Goal: Information Seeking & Learning: Compare options

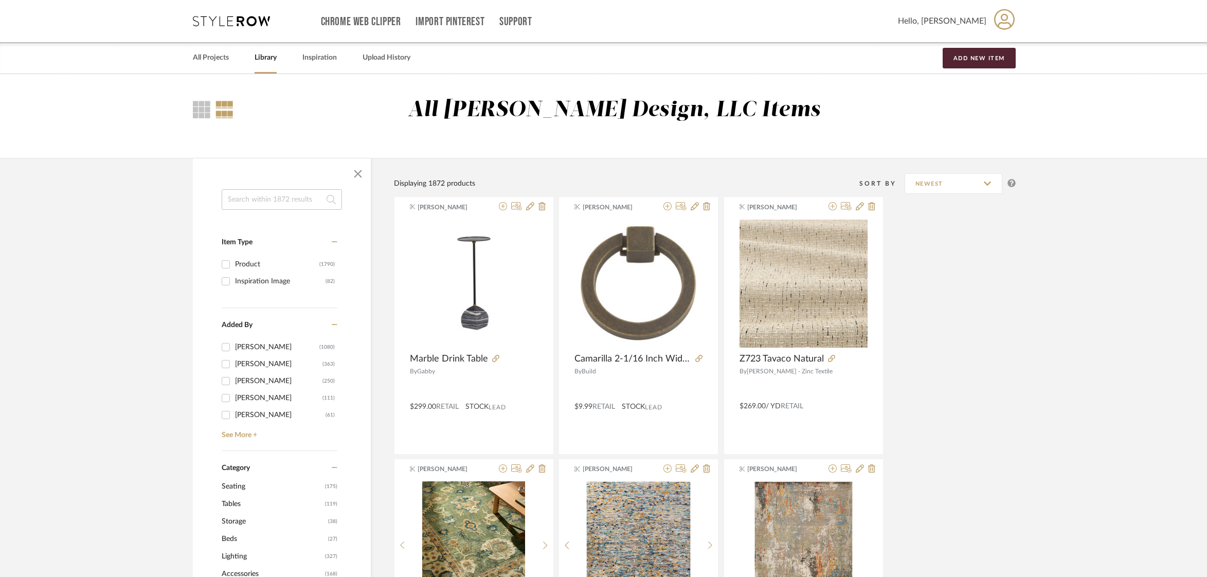
click at [297, 205] on input at bounding box center [282, 199] width 120 height 21
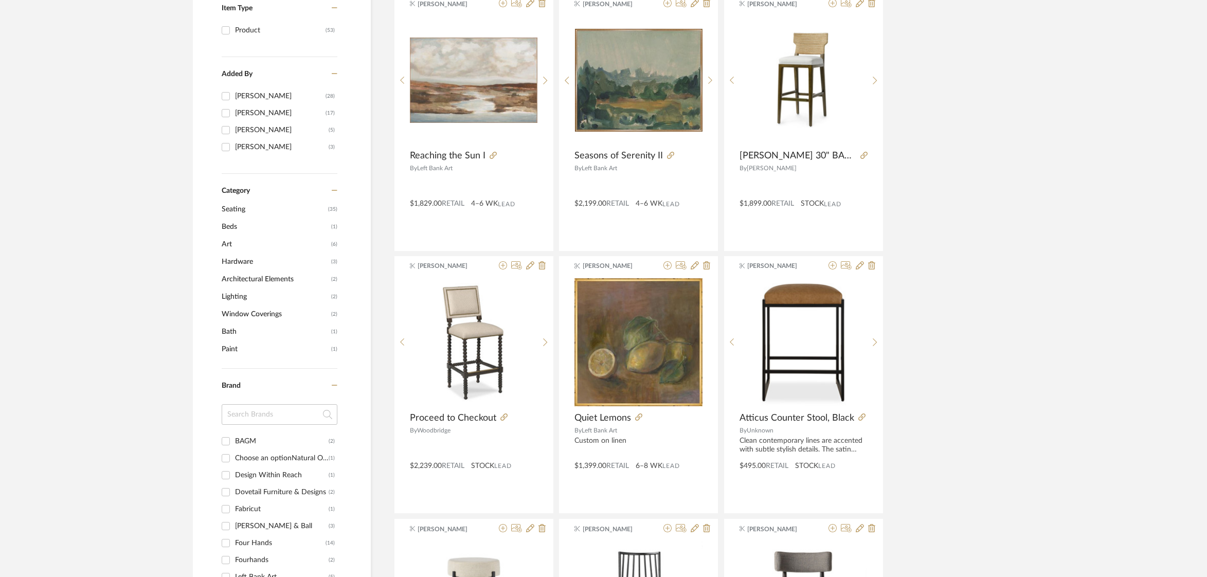
scroll to position [241, 0]
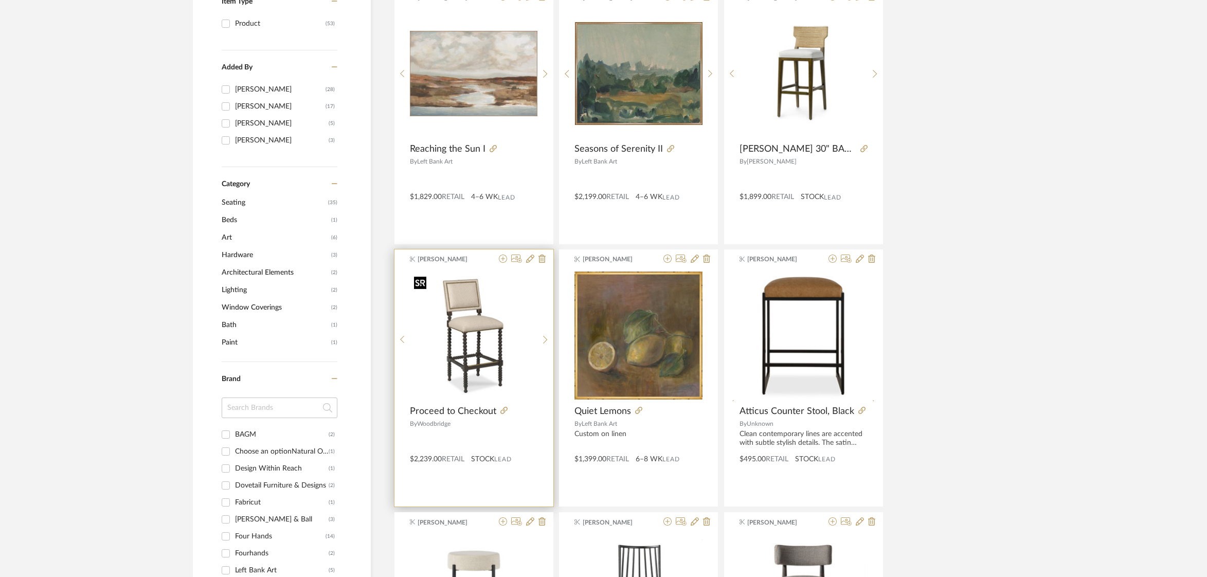
type input "bar stools"
click at [493, 362] on div at bounding box center [474, 336] width 128 height 129
click at [493, 362] on img "0" at bounding box center [474, 336] width 128 height 128
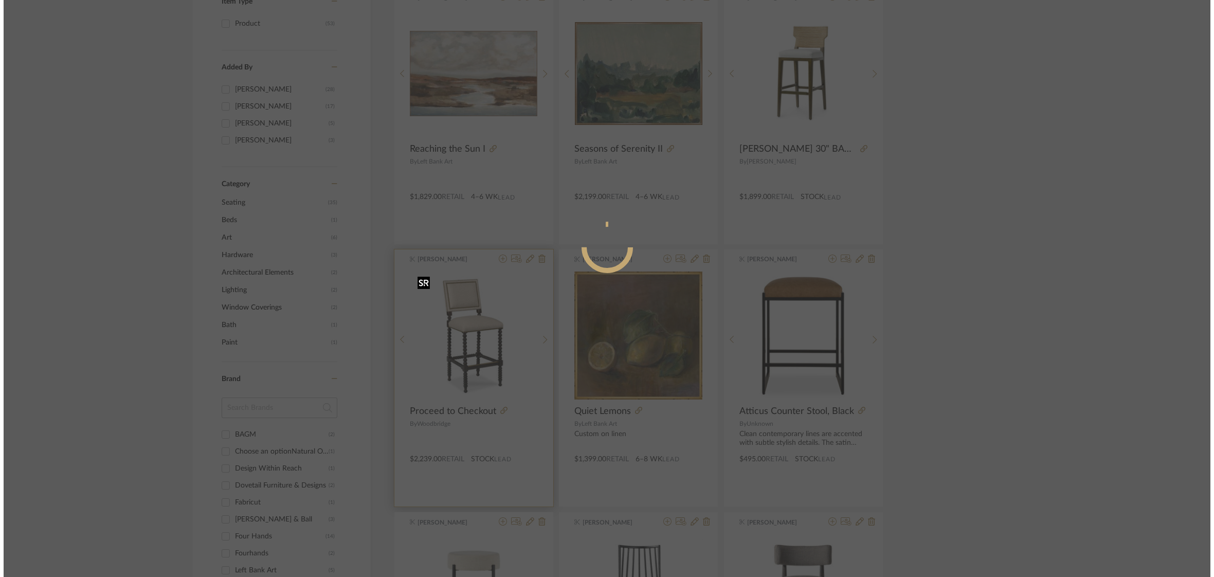
scroll to position [0, 0]
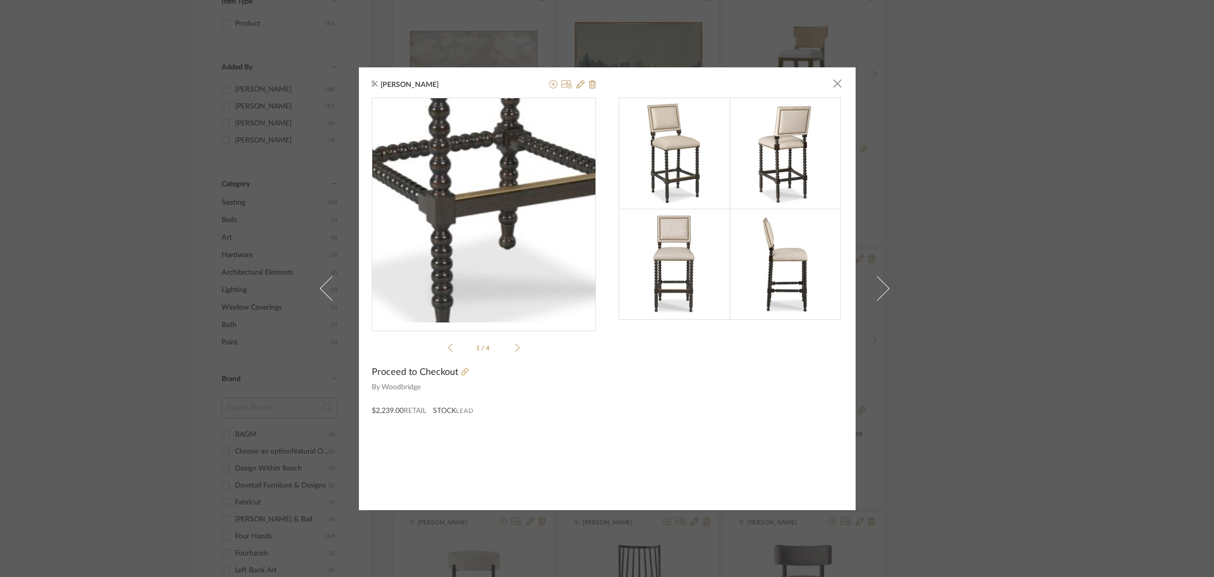
click at [480, 268] on img "0" at bounding box center [484, 210] width 224 height 224
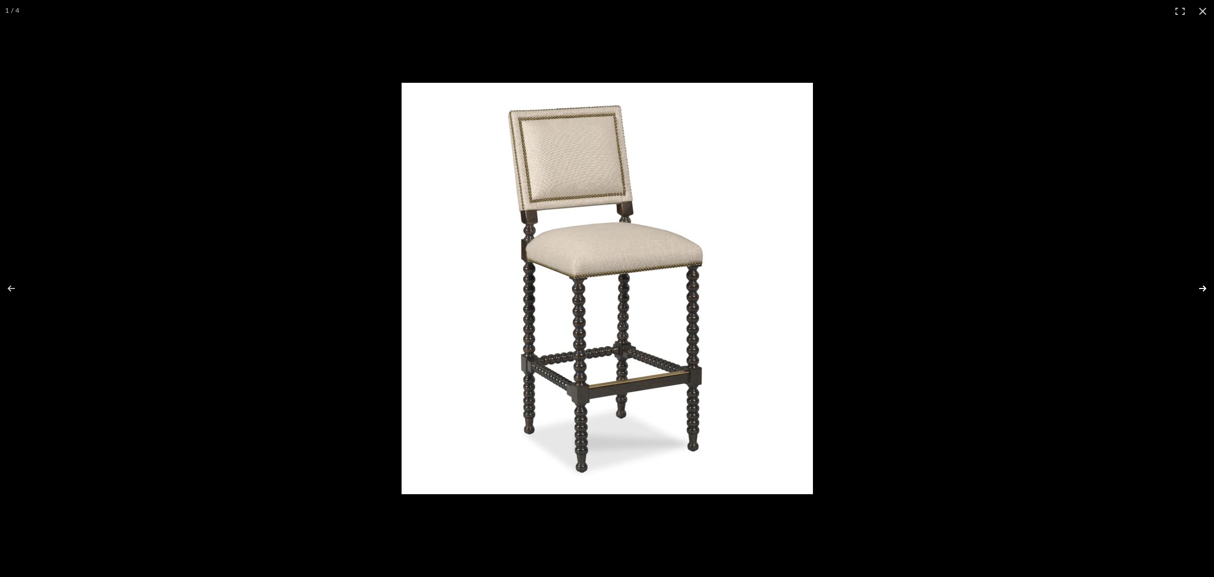
click at [1205, 288] on button at bounding box center [1196, 288] width 36 height 51
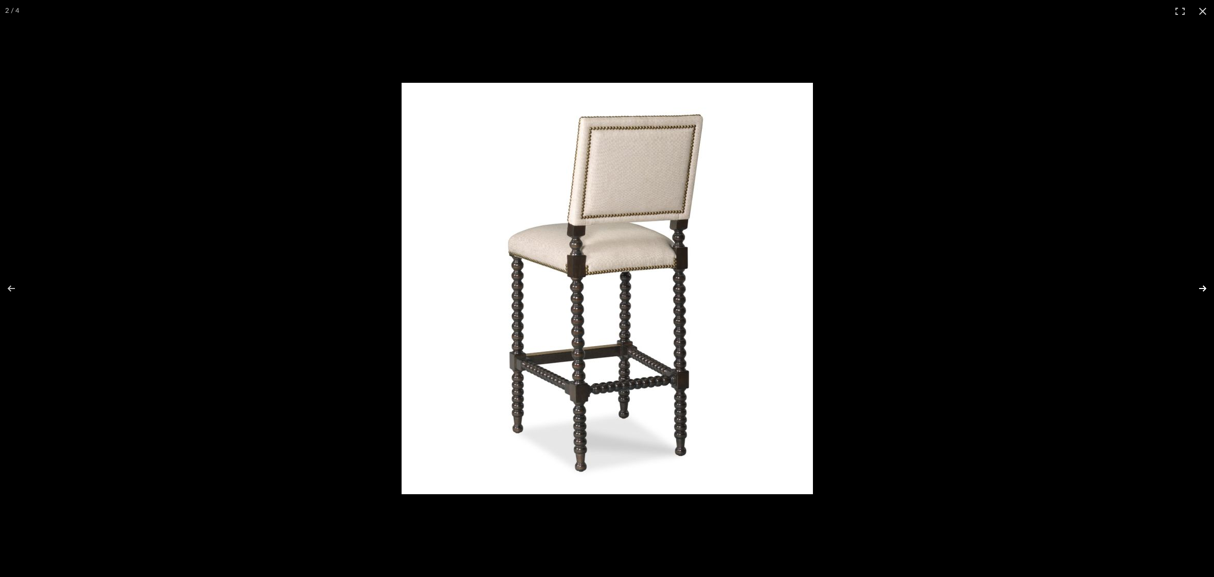
click at [1205, 288] on button at bounding box center [1196, 288] width 36 height 51
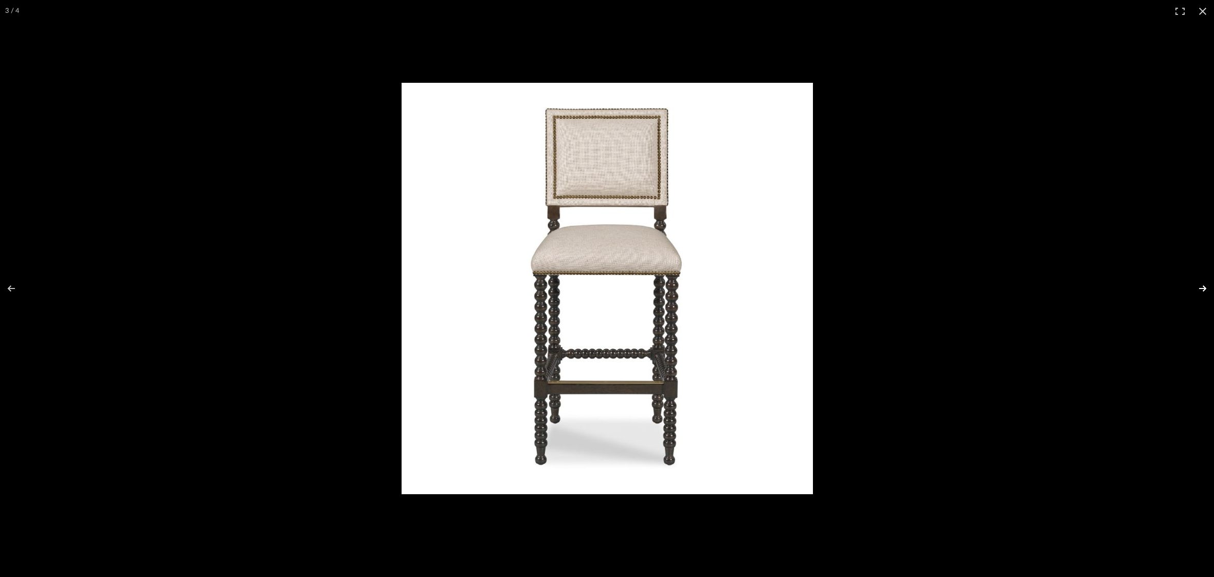
click at [1205, 288] on button at bounding box center [1196, 288] width 36 height 51
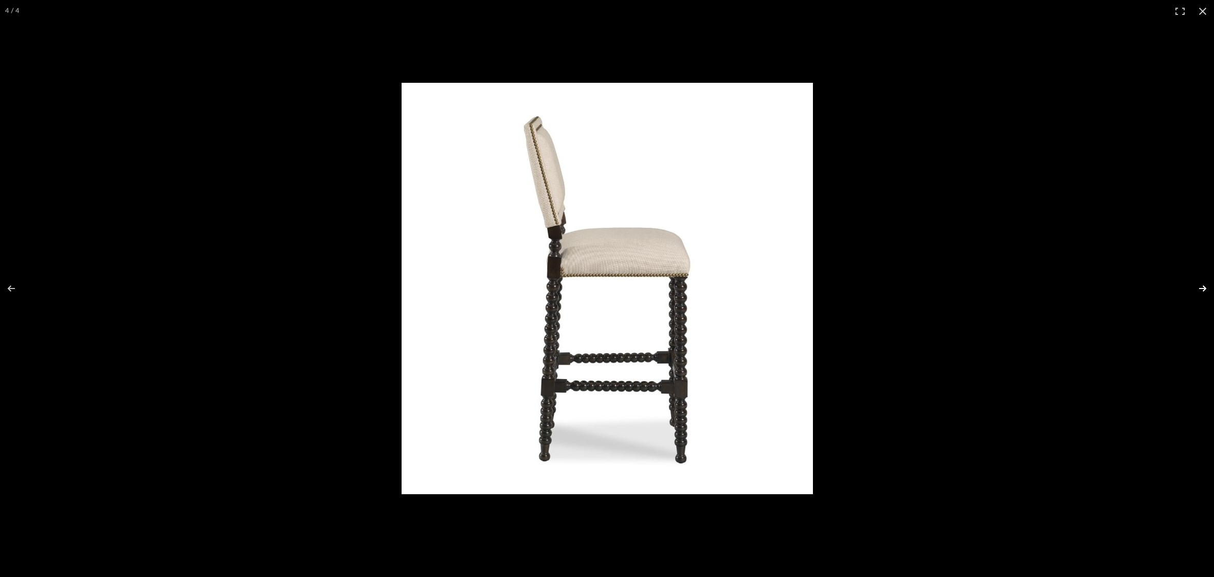
click at [1205, 288] on button at bounding box center [1196, 288] width 36 height 51
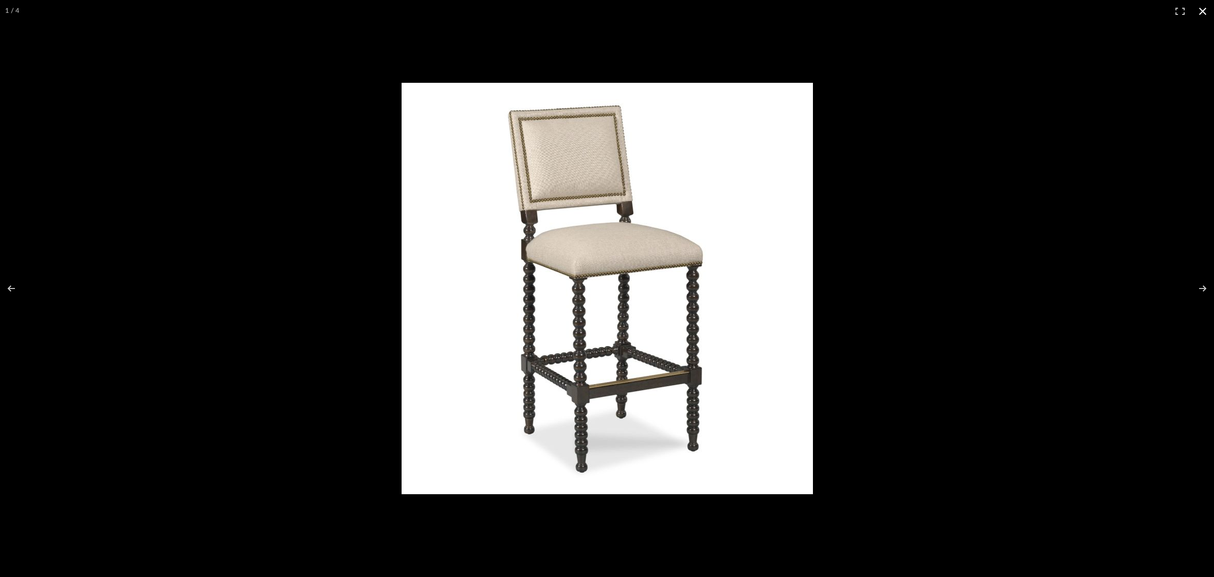
click at [1202, 12] on button at bounding box center [1203, 11] width 23 height 23
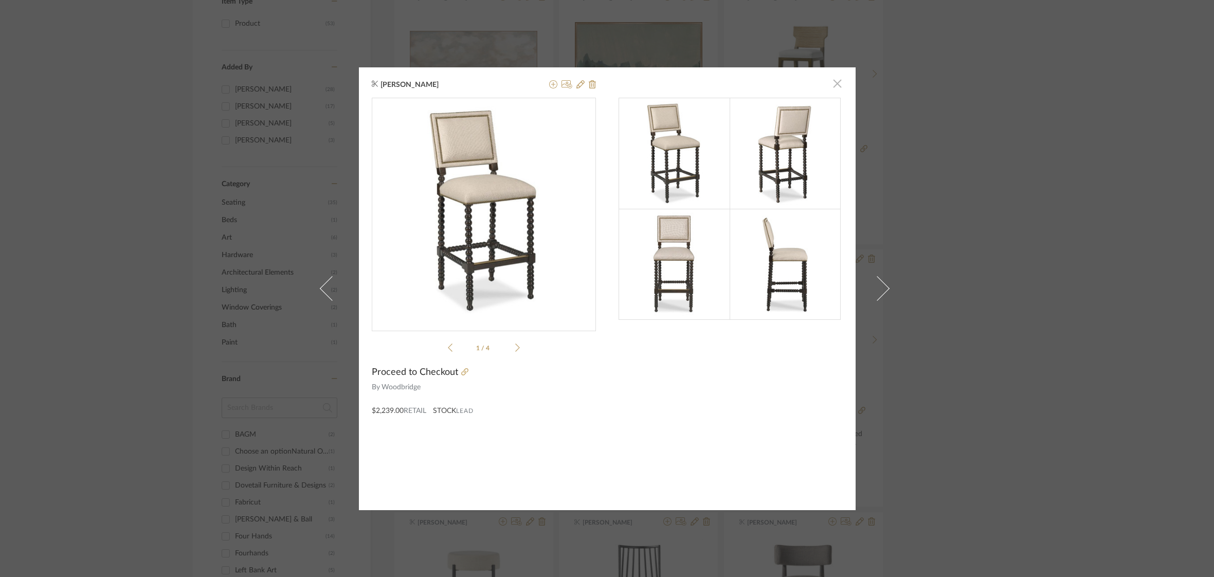
click at [836, 85] on span "button" at bounding box center [837, 84] width 21 height 21
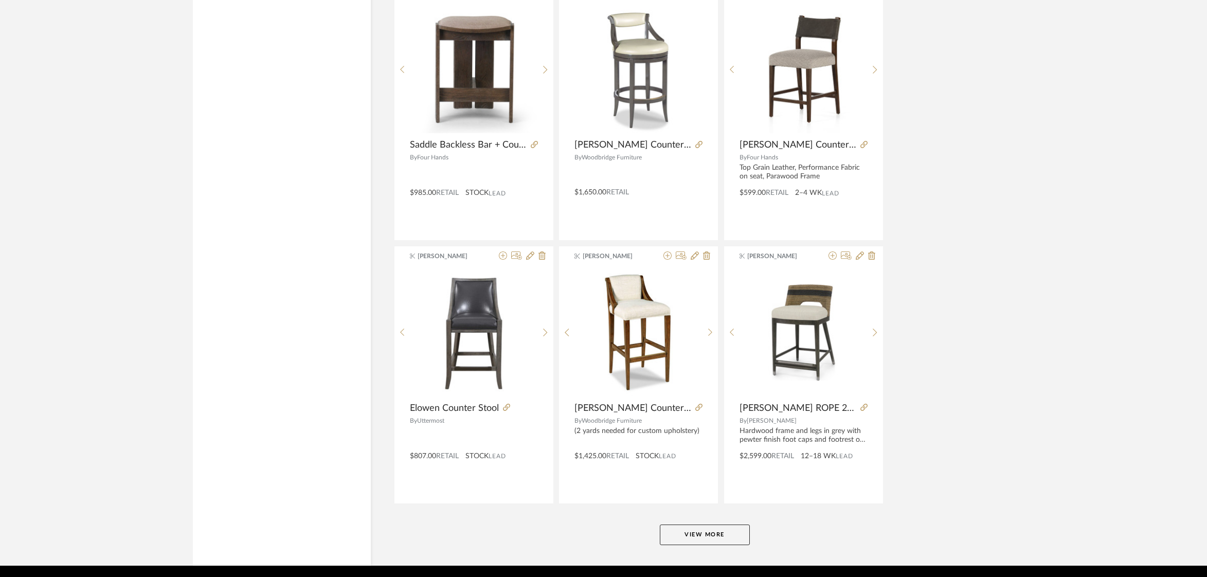
scroll to position [2875, 0]
click at [729, 538] on button "View More" at bounding box center [705, 534] width 90 height 21
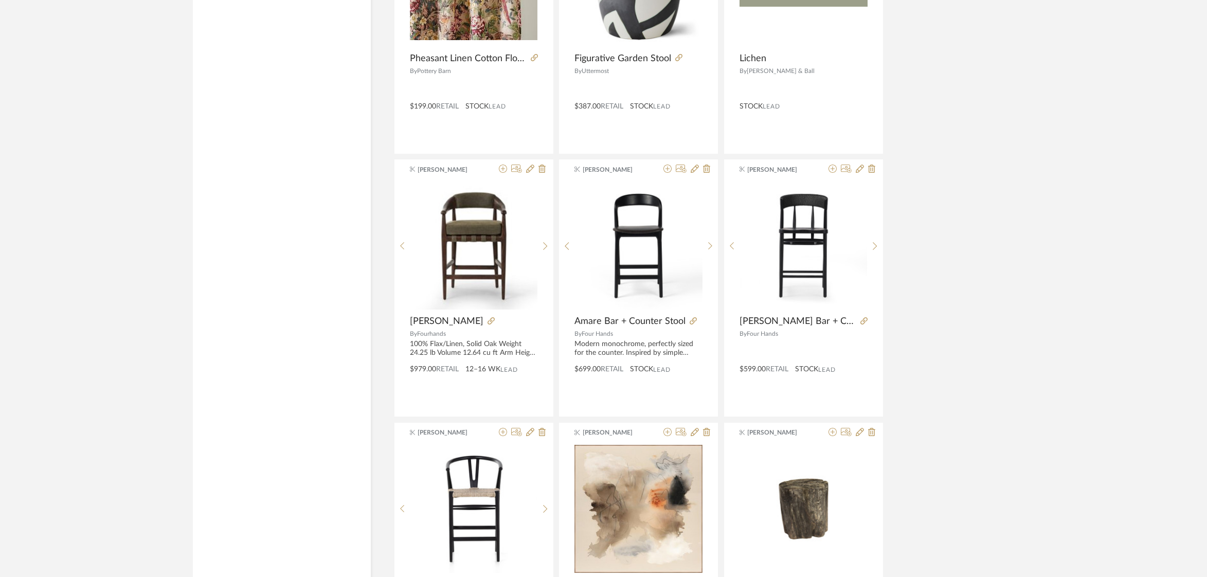
scroll to position [1527, 0]
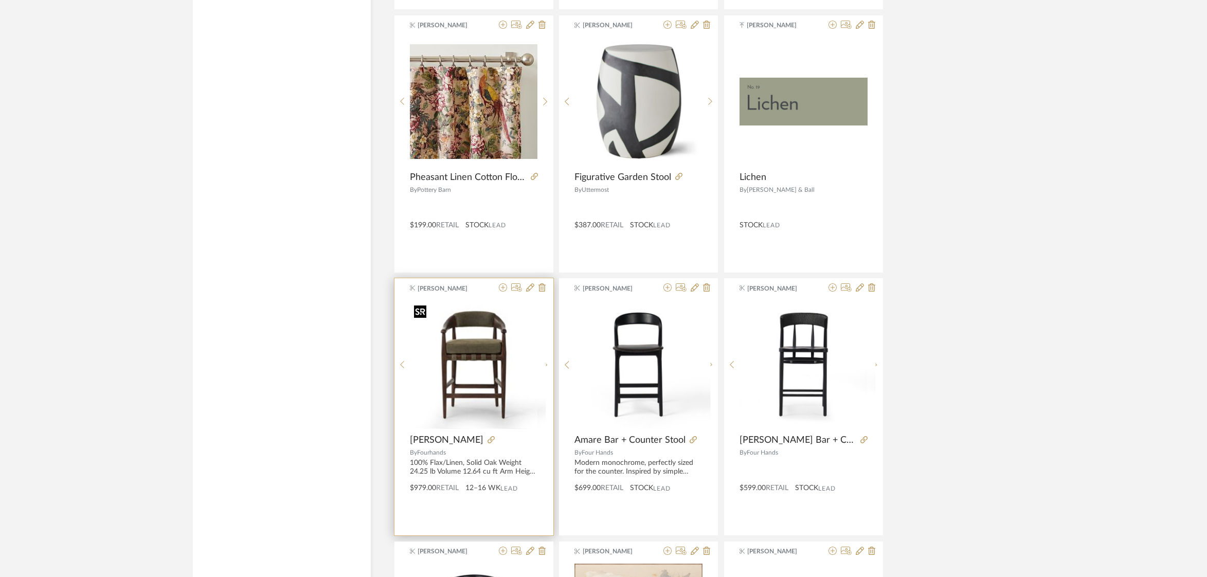
click at [491, 368] on div at bounding box center [474, 364] width 128 height 129
click at [484, 336] on img "0" at bounding box center [474, 365] width 128 height 128
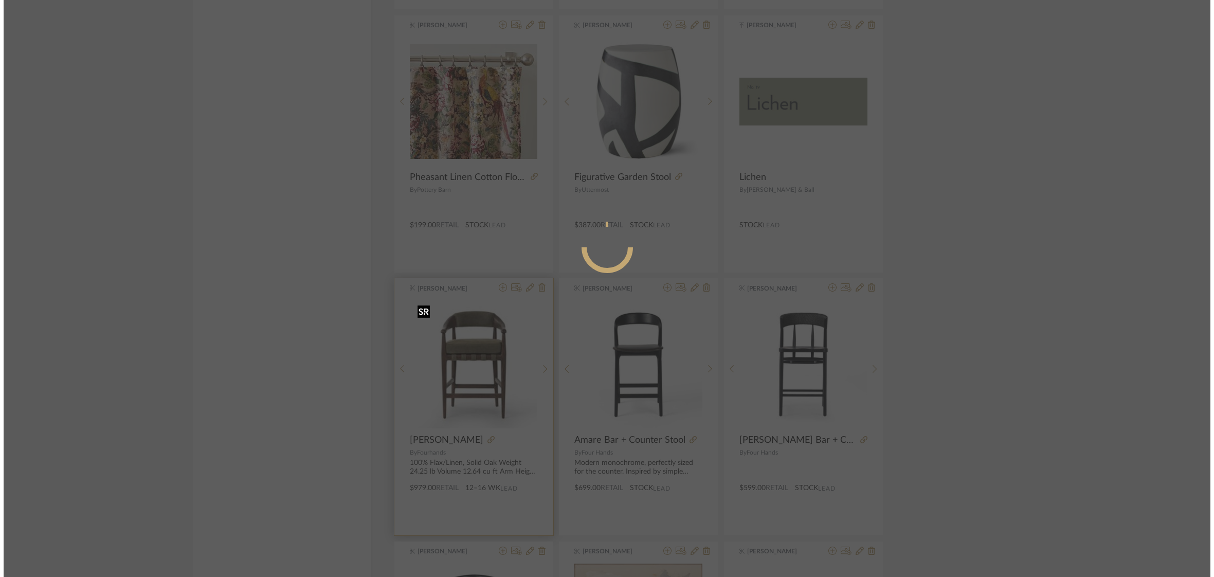
scroll to position [0, 0]
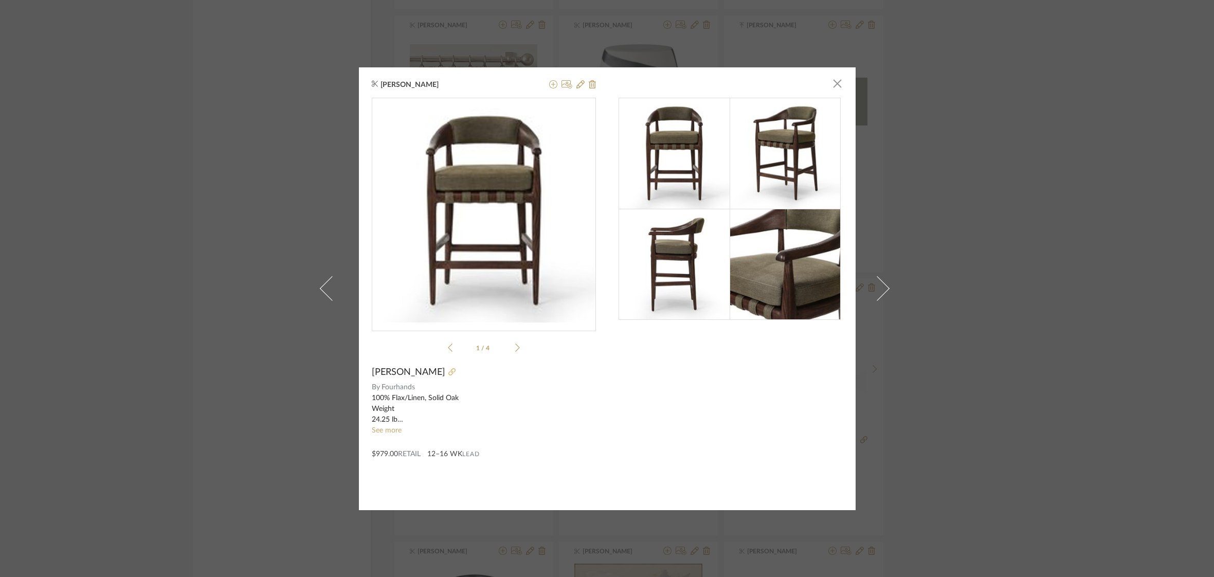
click at [448, 372] on icon at bounding box center [451, 371] width 7 height 7
click at [831, 83] on span "button" at bounding box center [837, 84] width 21 height 21
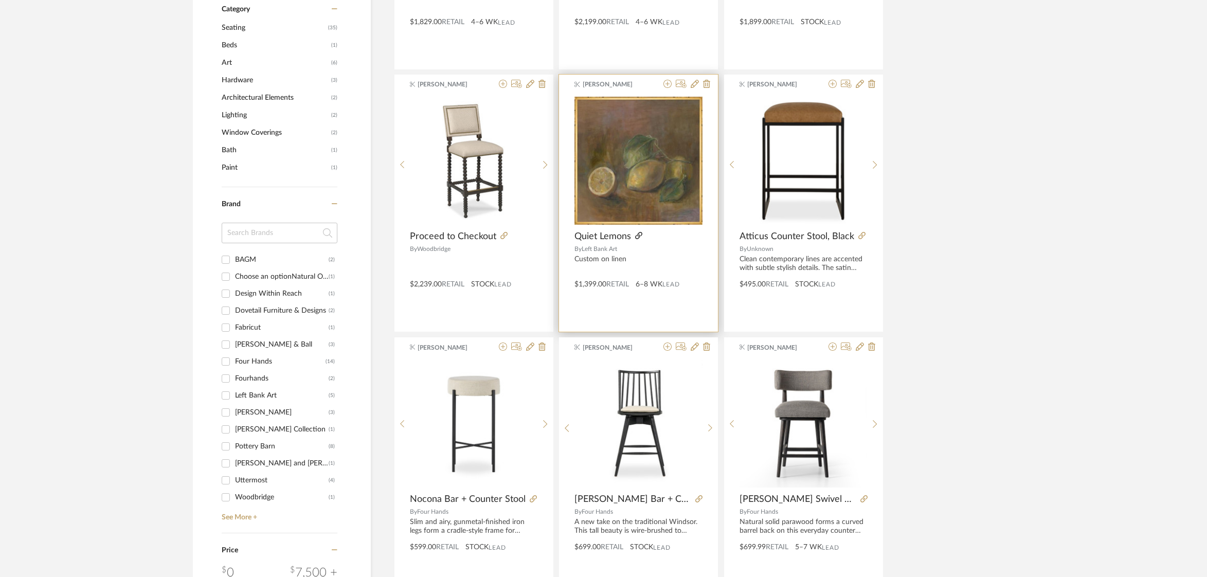
scroll to position [414, 0]
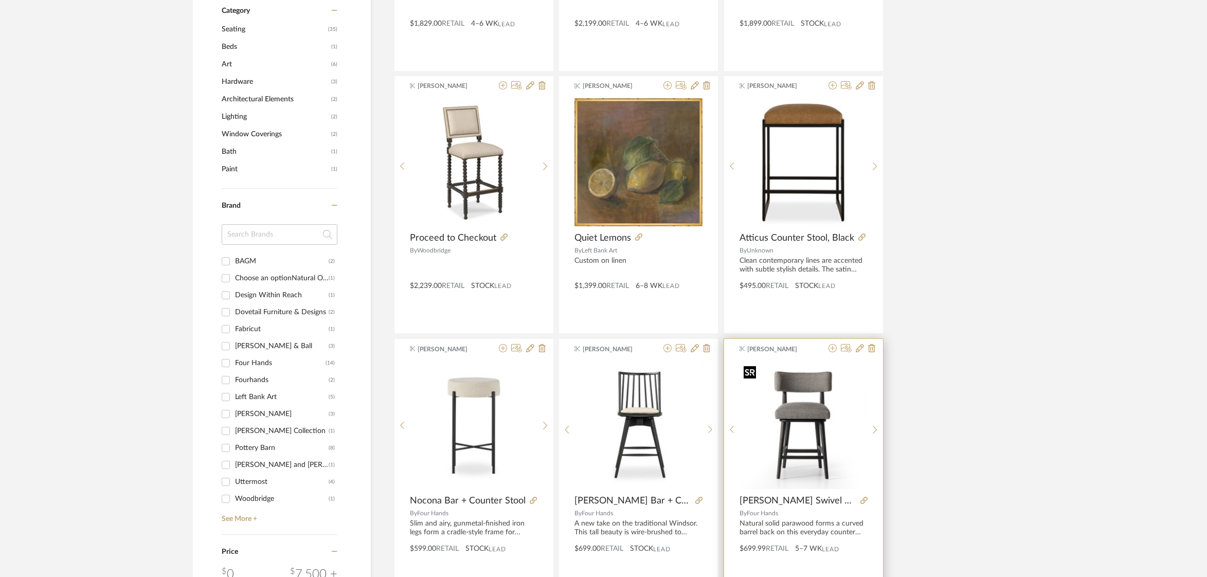
click at [793, 391] on img "0" at bounding box center [804, 426] width 128 height 128
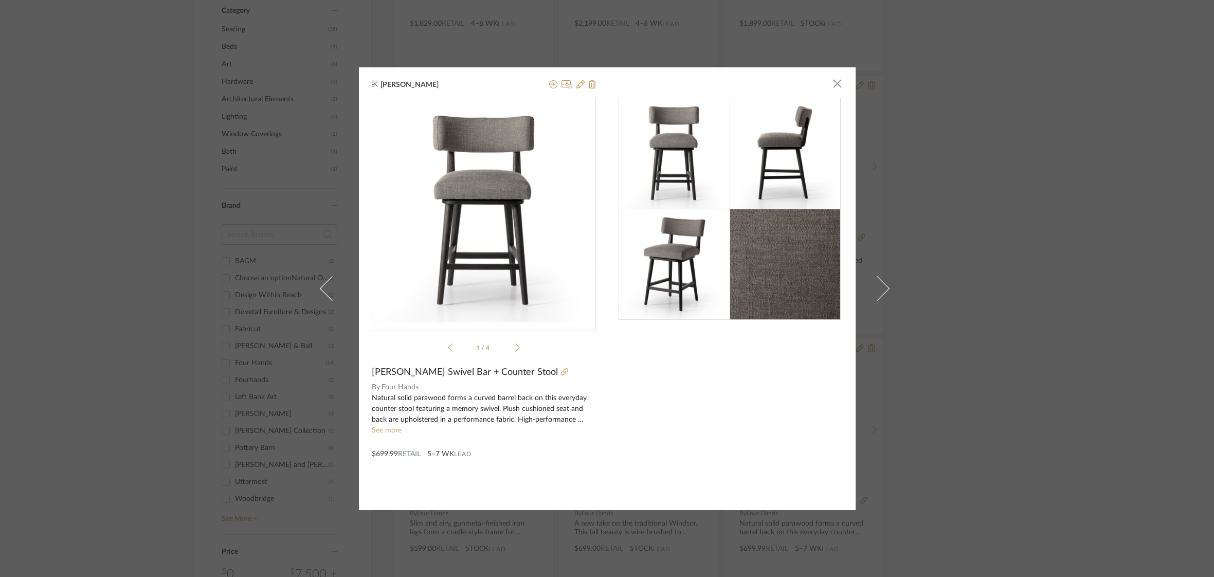
click at [558, 370] on div at bounding box center [577, 372] width 38 height 11
click at [561, 371] on icon at bounding box center [564, 371] width 7 height 7
click at [829, 84] on span "button" at bounding box center [837, 84] width 21 height 21
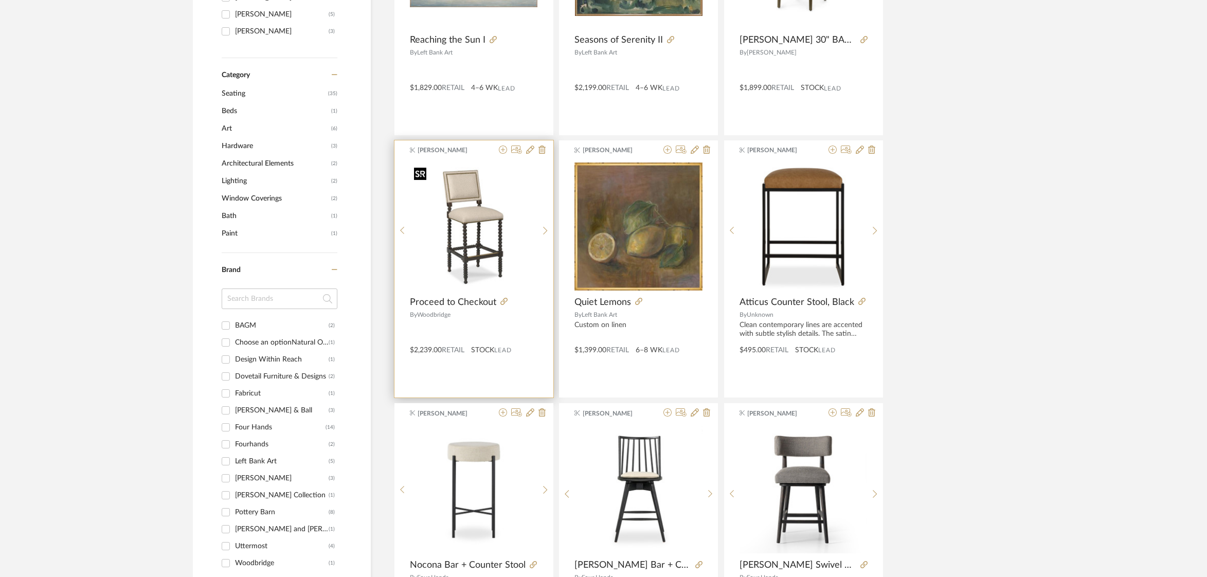
scroll to position [349, 0]
click at [502, 303] on icon at bounding box center [503, 302] width 7 height 7
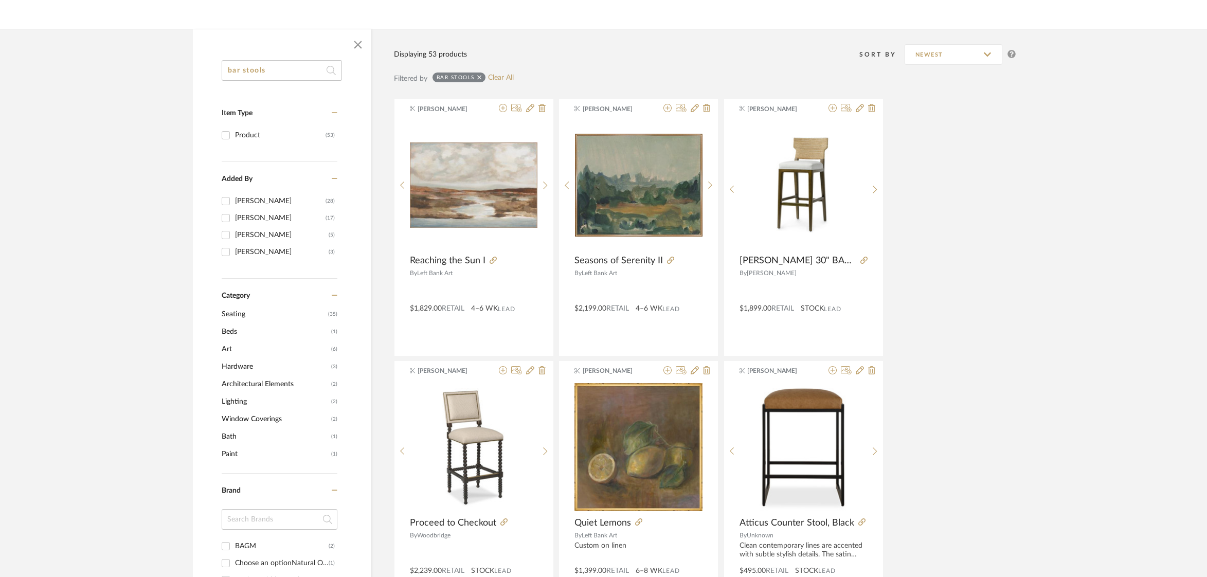
scroll to position [130, 0]
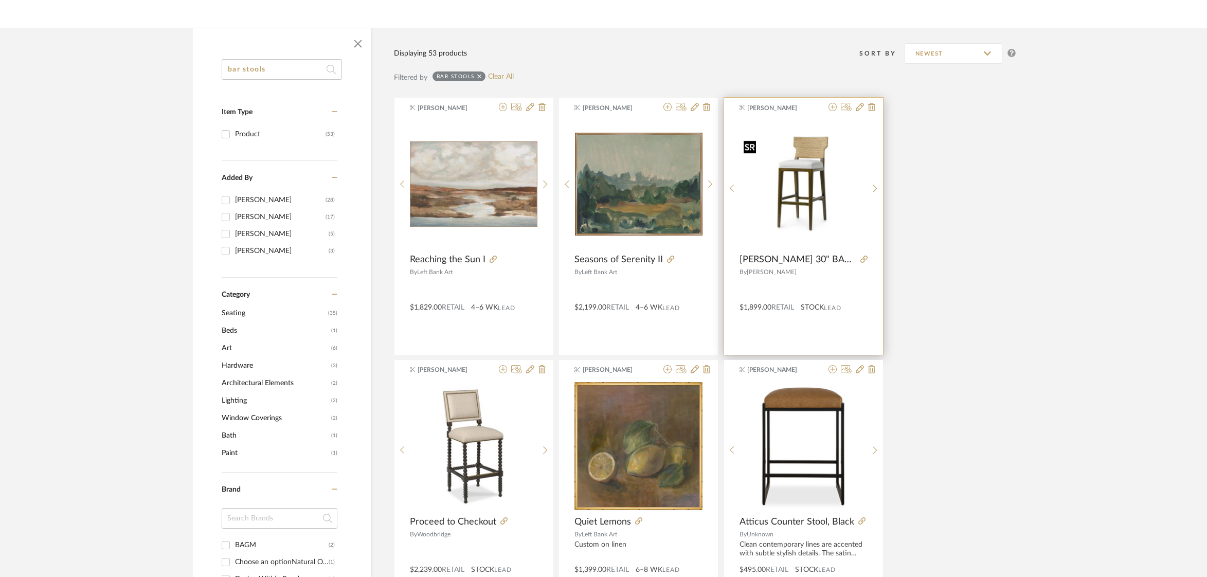
click at [808, 206] on img "0" at bounding box center [804, 184] width 128 height 96
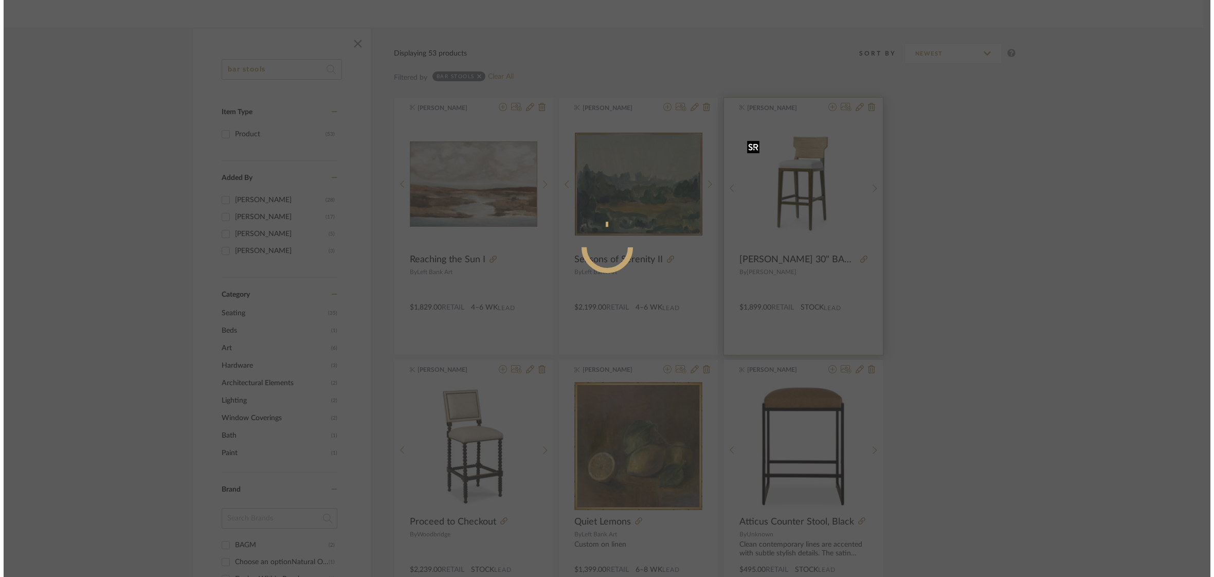
scroll to position [0, 0]
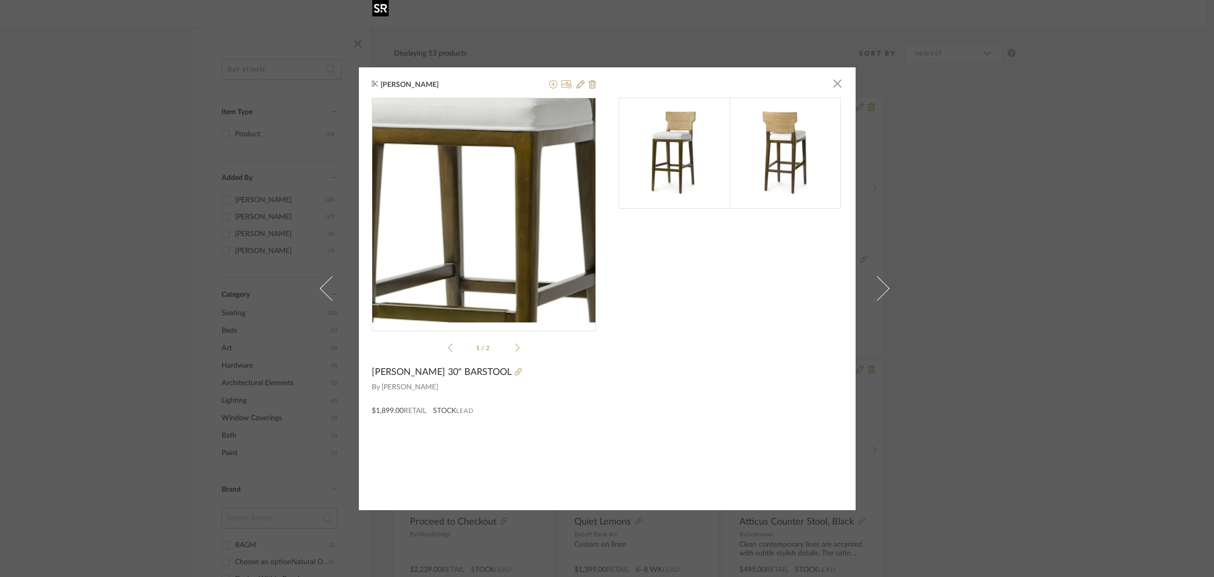
click at [479, 209] on img "0" at bounding box center [484, 210] width 224 height 168
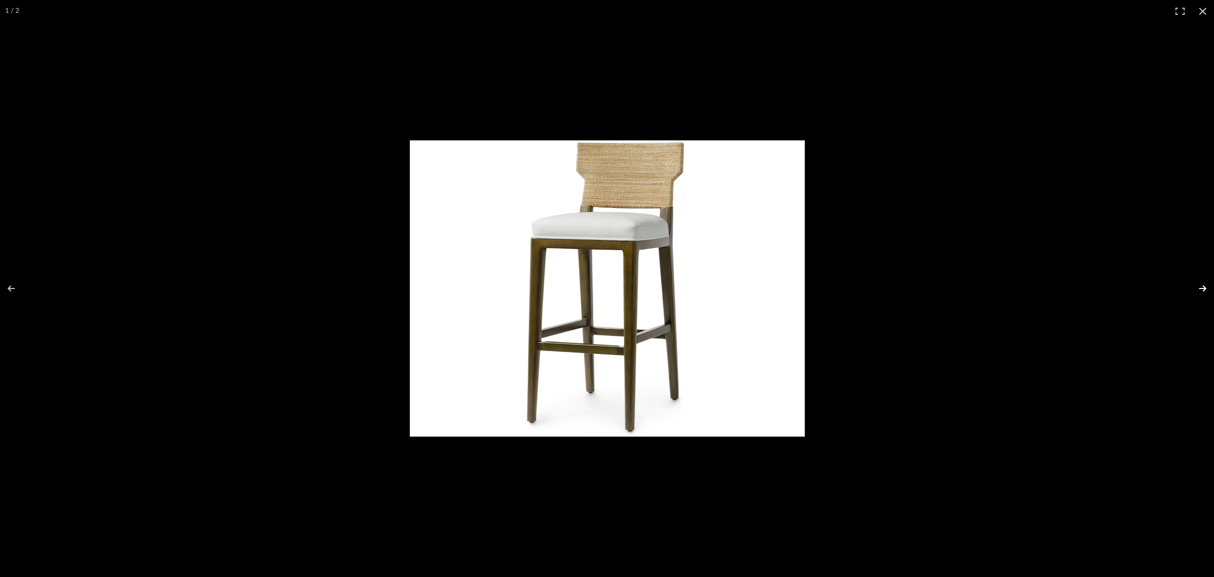
click at [1201, 282] on button at bounding box center [1196, 288] width 36 height 51
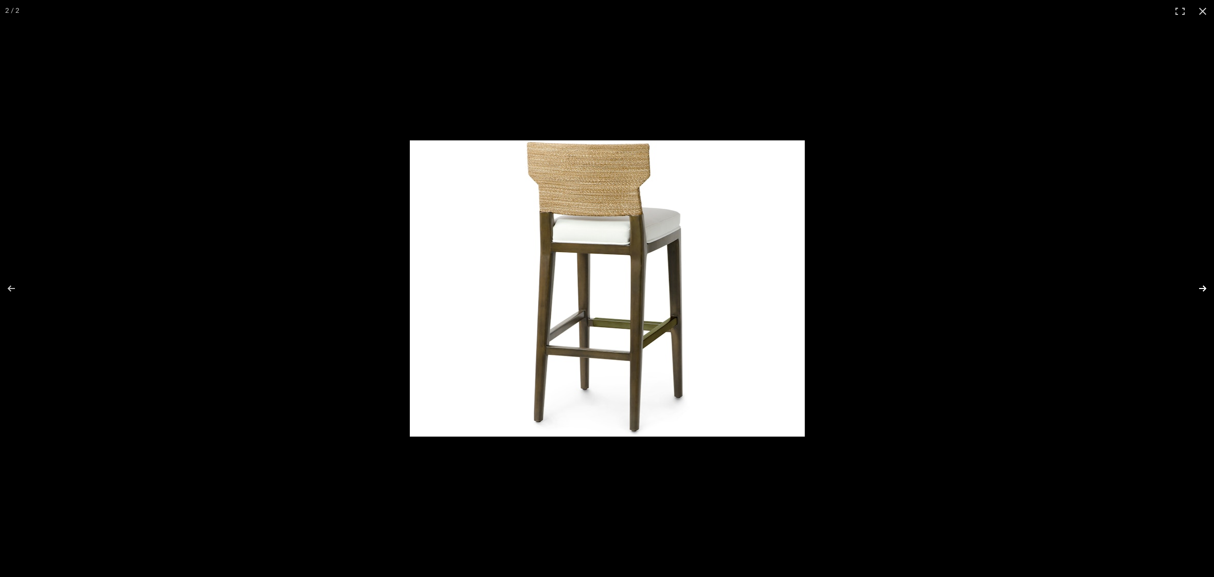
click at [1201, 282] on button at bounding box center [1196, 288] width 36 height 51
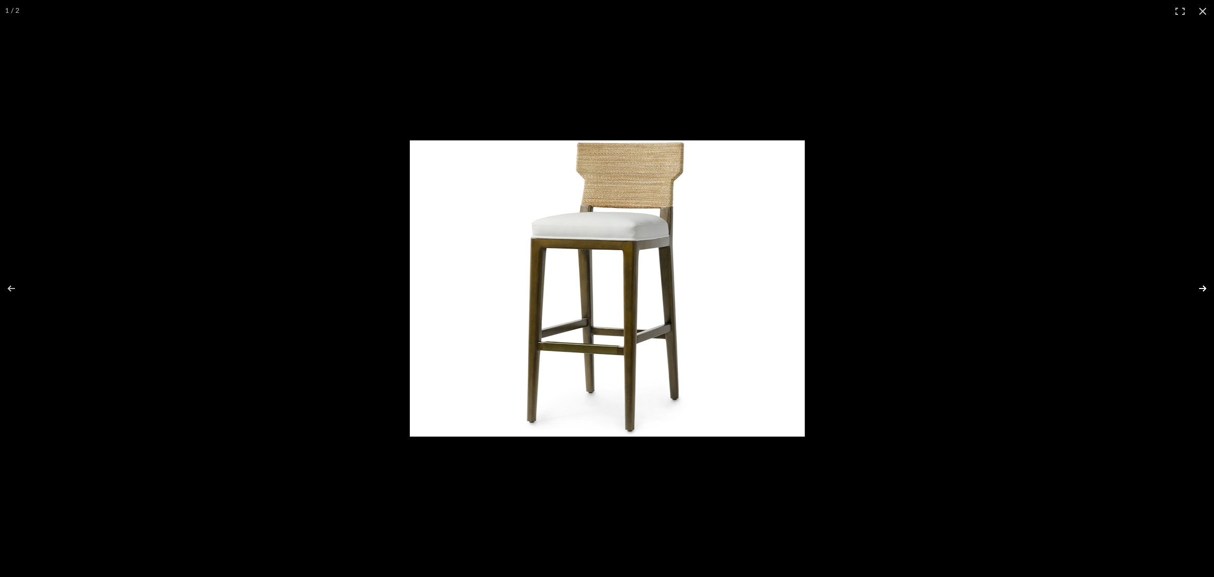
click at [1201, 282] on button at bounding box center [1196, 288] width 36 height 51
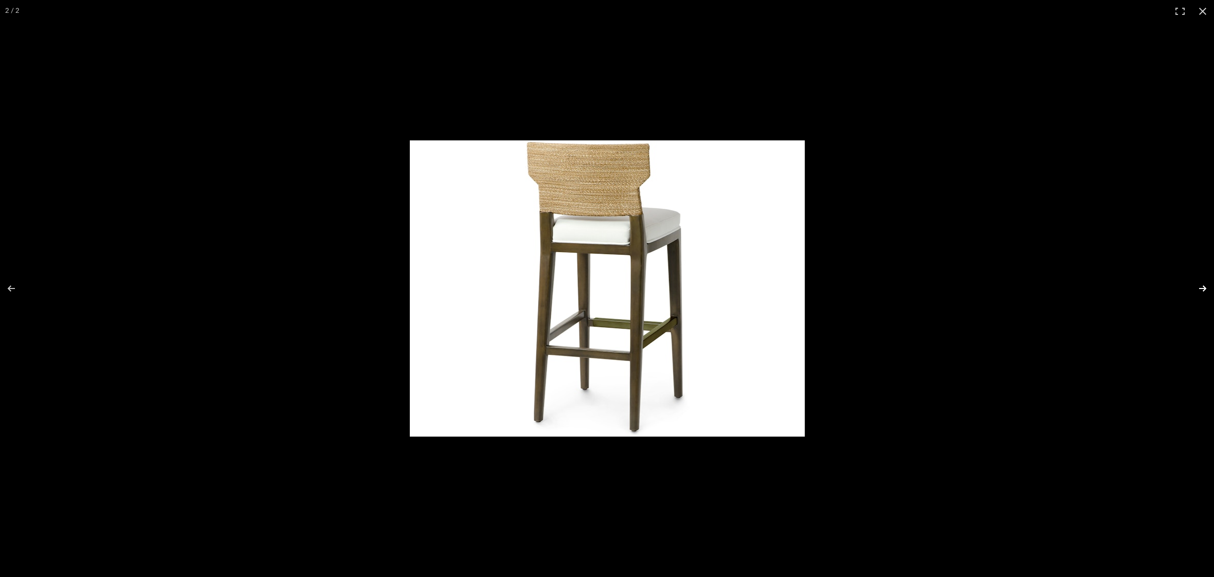
click at [1201, 282] on button at bounding box center [1196, 288] width 36 height 51
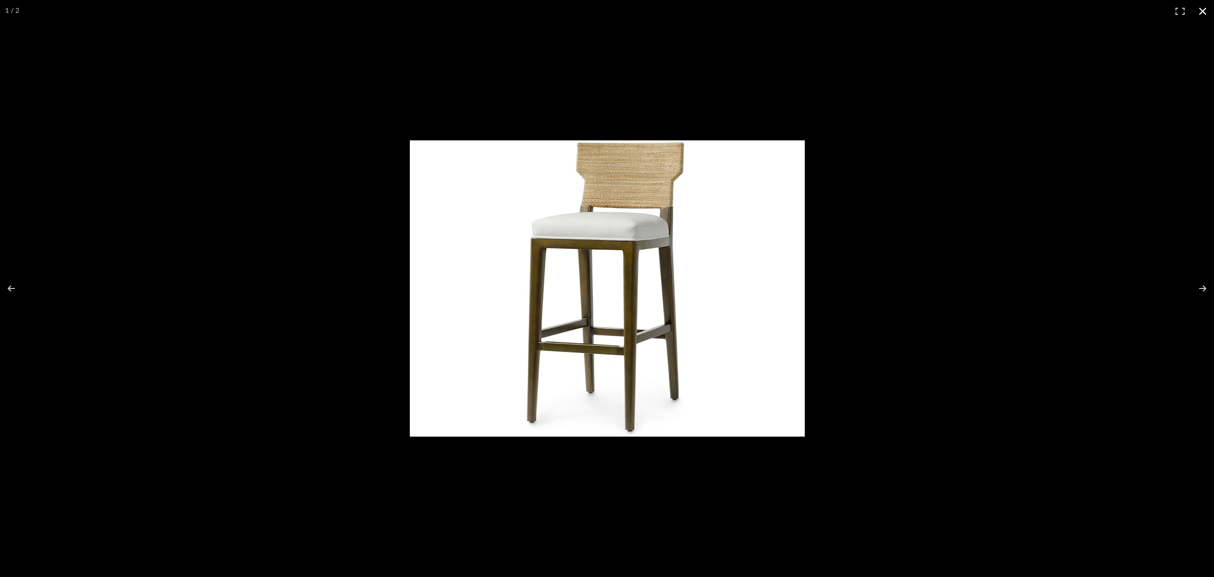
click at [1198, 8] on button at bounding box center [1203, 11] width 23 height 23
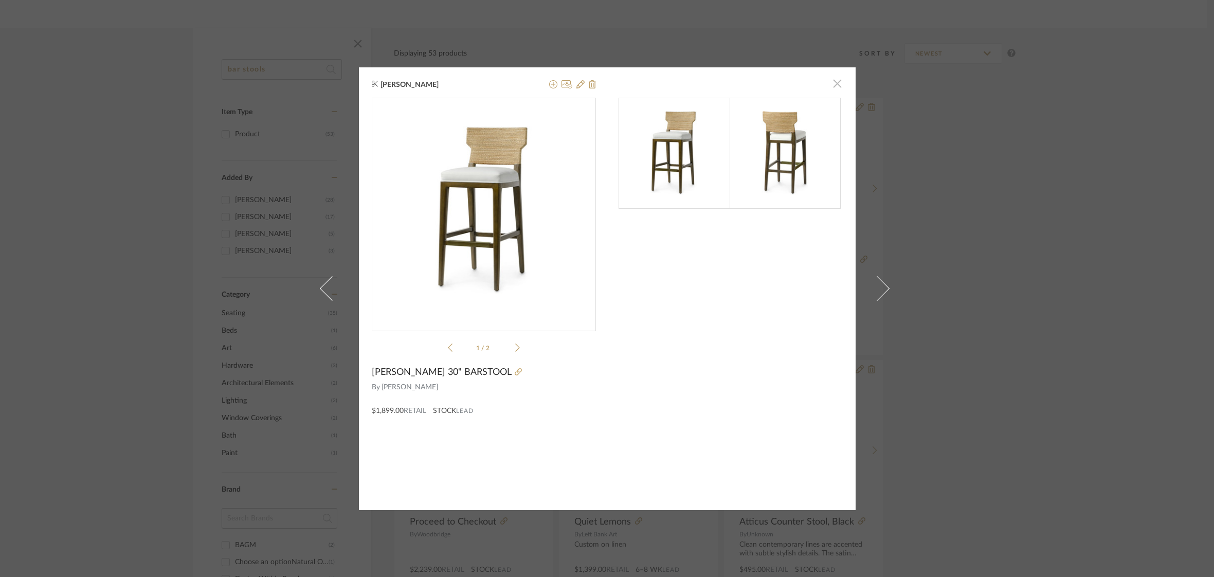
click at [831, 82] on span "button" at bounding box center [837, 84] width 21 height 21
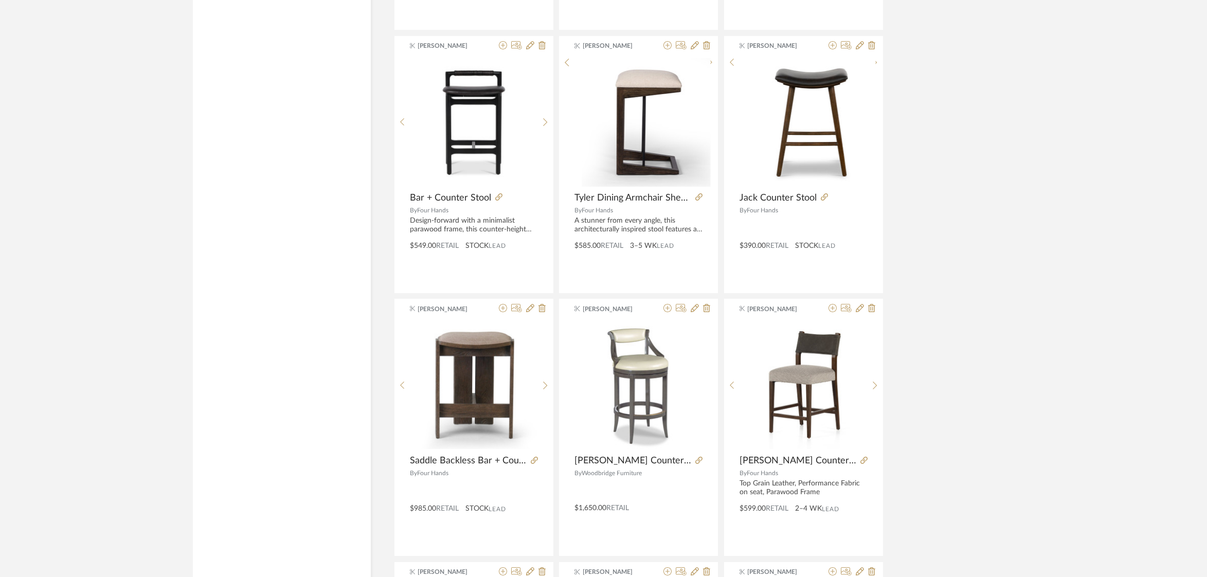
scroll to position [2560, 0]
